Goal: Task Accomplishment & Management: Manage account settings

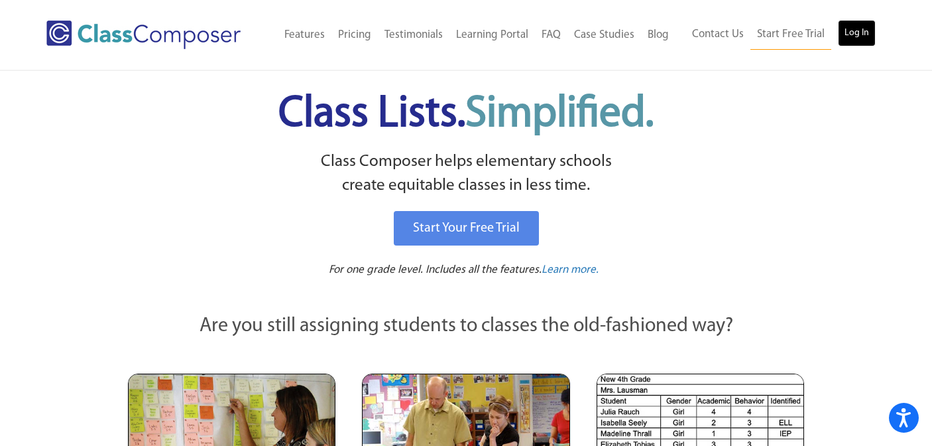
click at [845, 39] on link "Log In" at bounding box center [857, 33] width 38 height 27
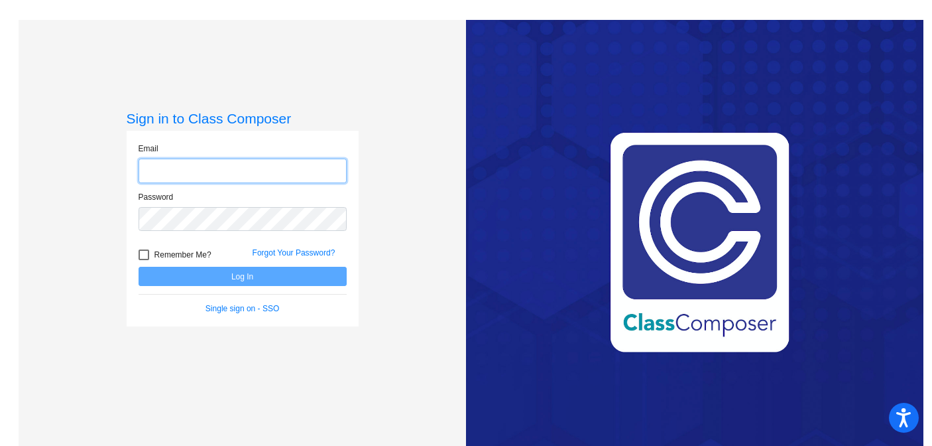
type input "lholmes@lasd.net"
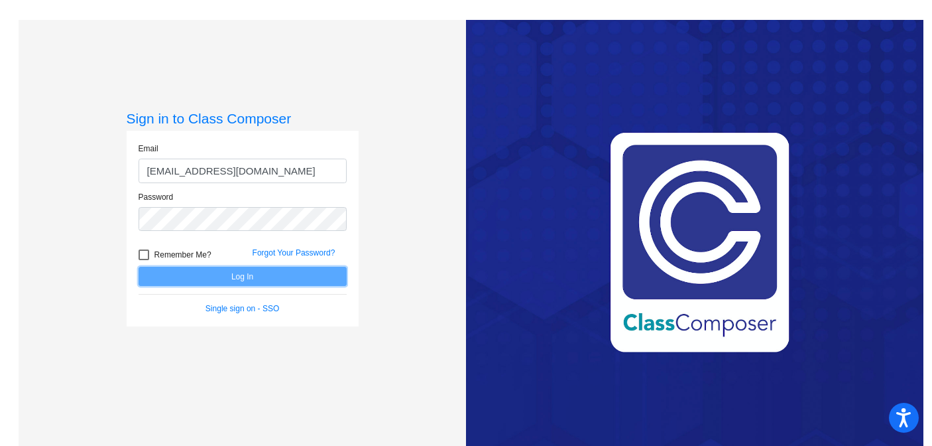
click at [229, 274] on button "Log In" at bounding box center [243, 276] width 208 height 19
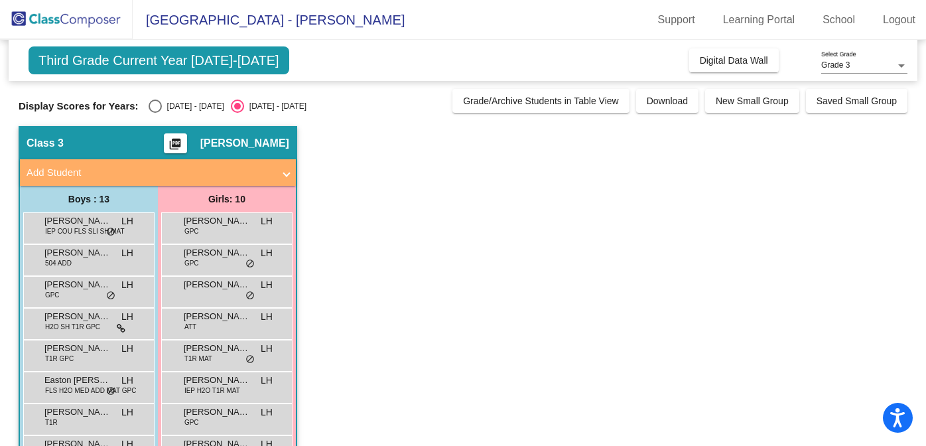
click at [155, 107] on div "Select an option" at bounding box center [155, 105] width 13 height 13
click at [155, 113] on input "2024 - 2025" at bounding box center [154, 113] width 1 height 1
radio input "true"
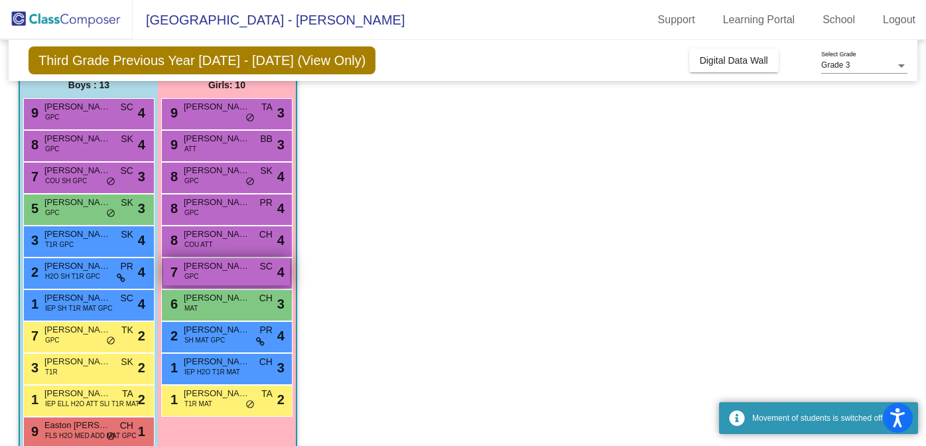
scroll to position [116, 0]
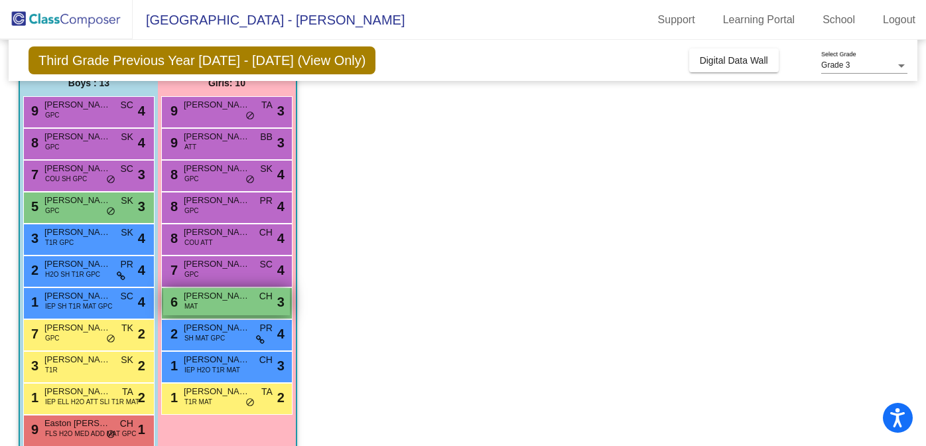
click at [217, 293] on span "Maliyah Follett" at bounding box center [217, 295] width 66 height 13
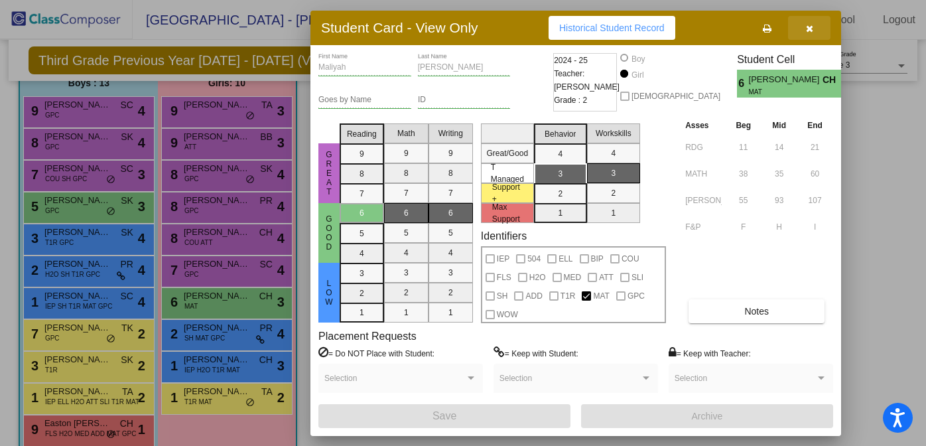
click at [812, 32] on icon "button" at bounding box center [809, 28] width 7 height 9
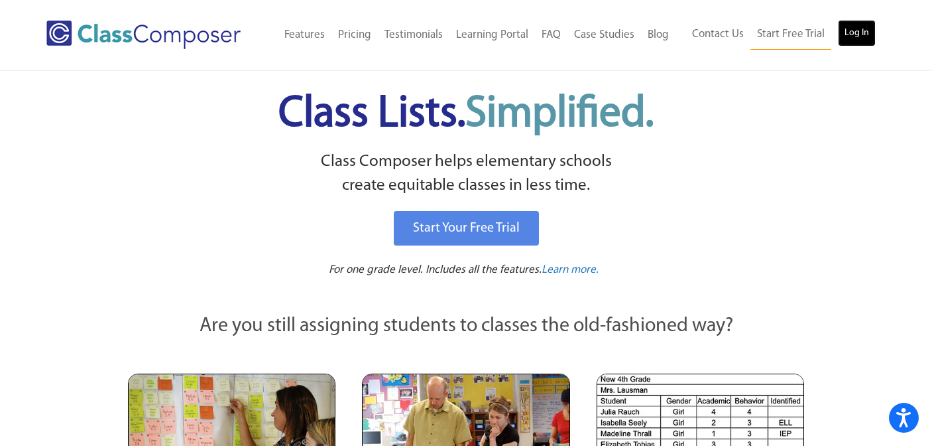
click at [857, 29] on link "Log In" at bounding box center [857, 33] width 38 height 27
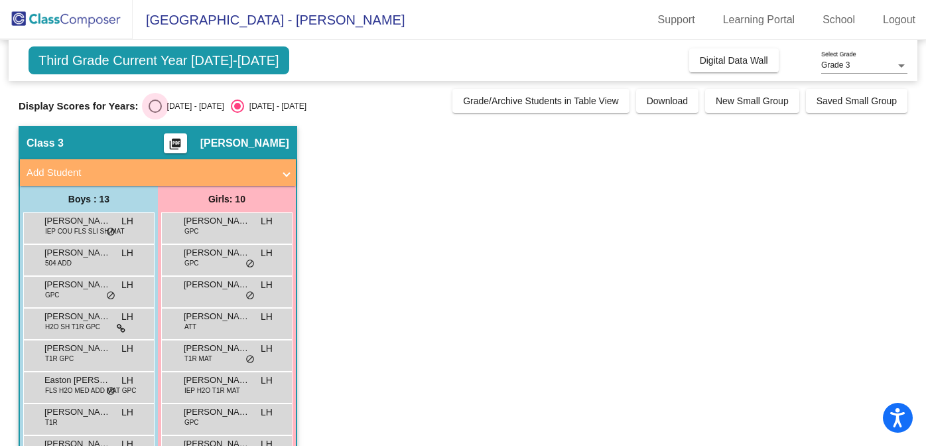
click at [153, 105] on div "Select an option" at bounding box center [155, 105] width 13 height 13
click at [154, 113] on input "2024 - 2025" at bounding box center [154, 113] width 1 height 1
radio input "true"
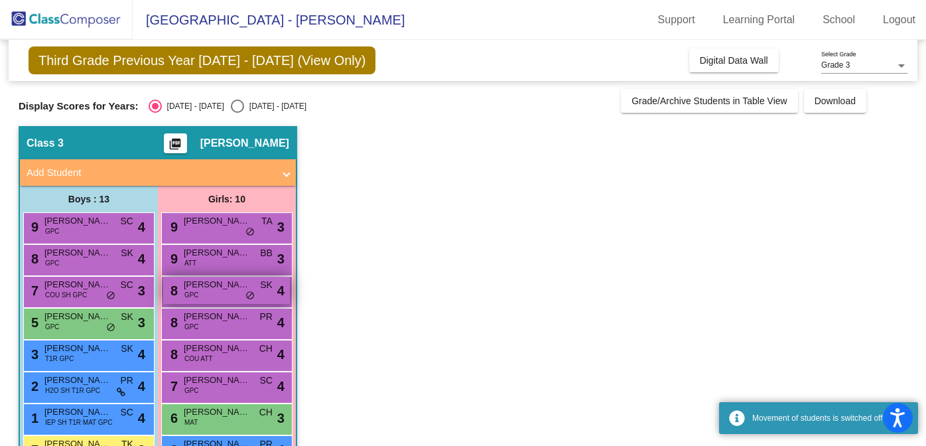
scroll to position [76, 0]
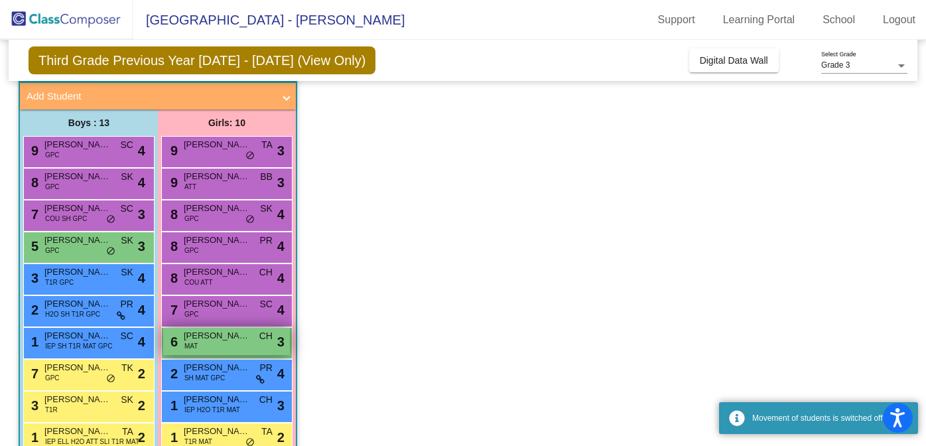
click at [216, 348] on div "6 Maliyah Follett MAT CH lock do_not_disturb_alt 3" at bounding box center [226, 341] width 127 height 27
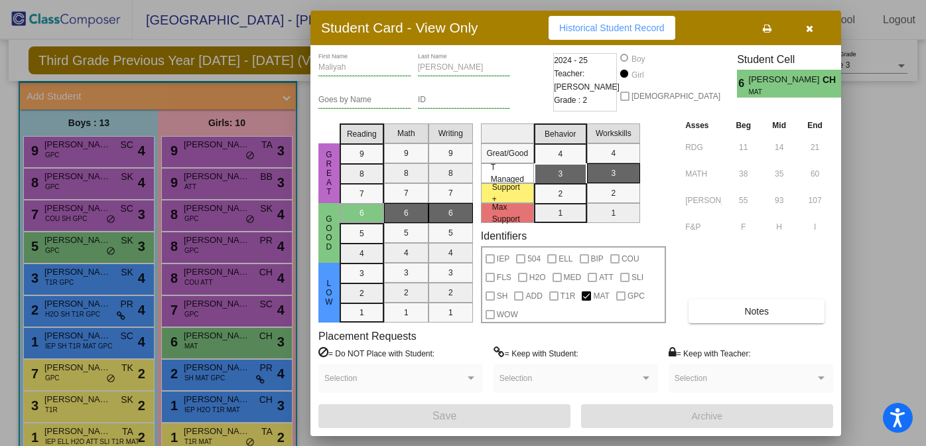
click at [808, 27] on icon "button" at bounding box center [809, 28] width 7 height 9
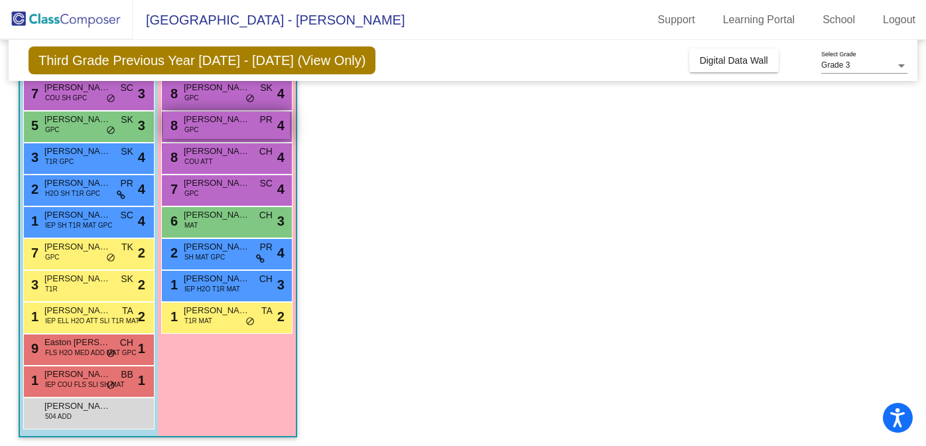
scroll to position [202, 0]
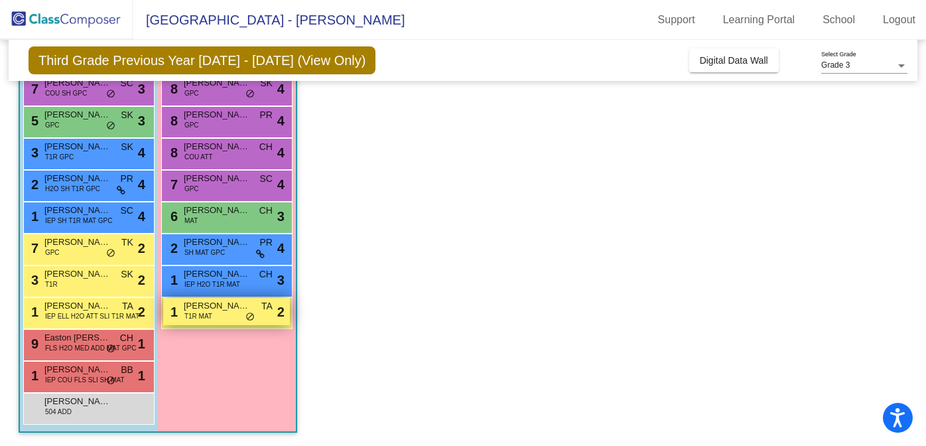
click at [193, 312] on span "T1R MAT" at bounding box center [198, 316] width 28 height 10
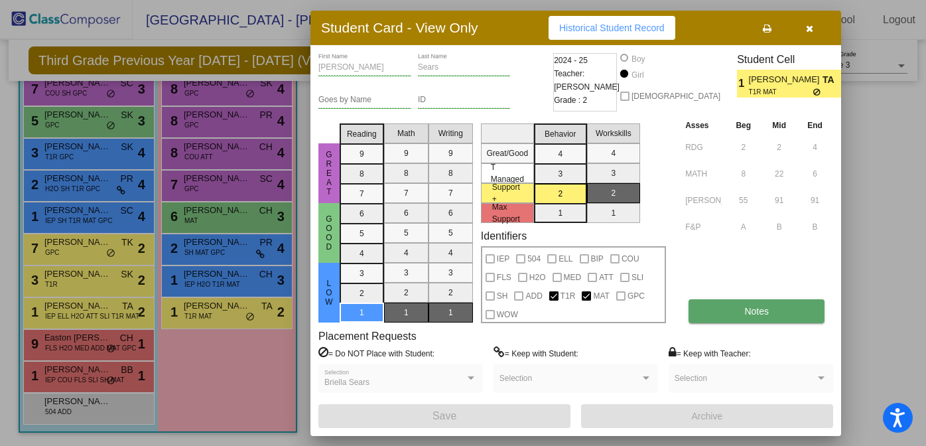
click at [709, 315] on button "Notes" at bounding box center [756, 311] width 136 height 24
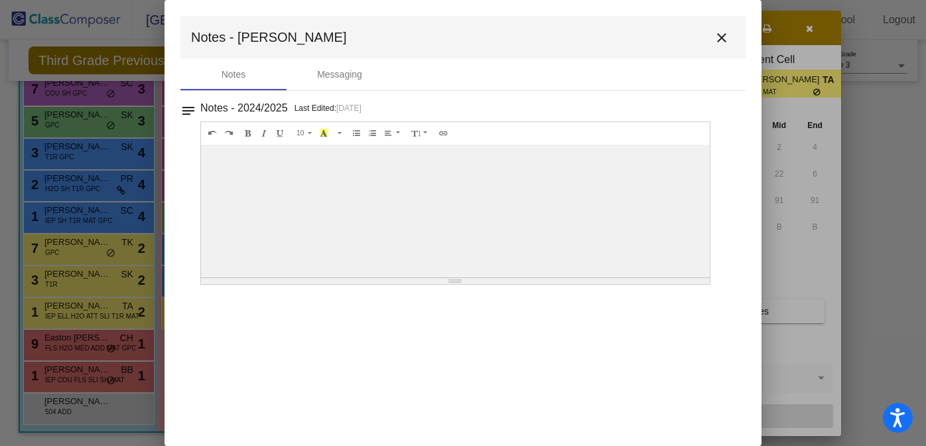
click at [723, 33] on mat-icon "close" at bounding box center [721, 38] width 16 height 16
